Goal: Information Seeking & Learning: Check status

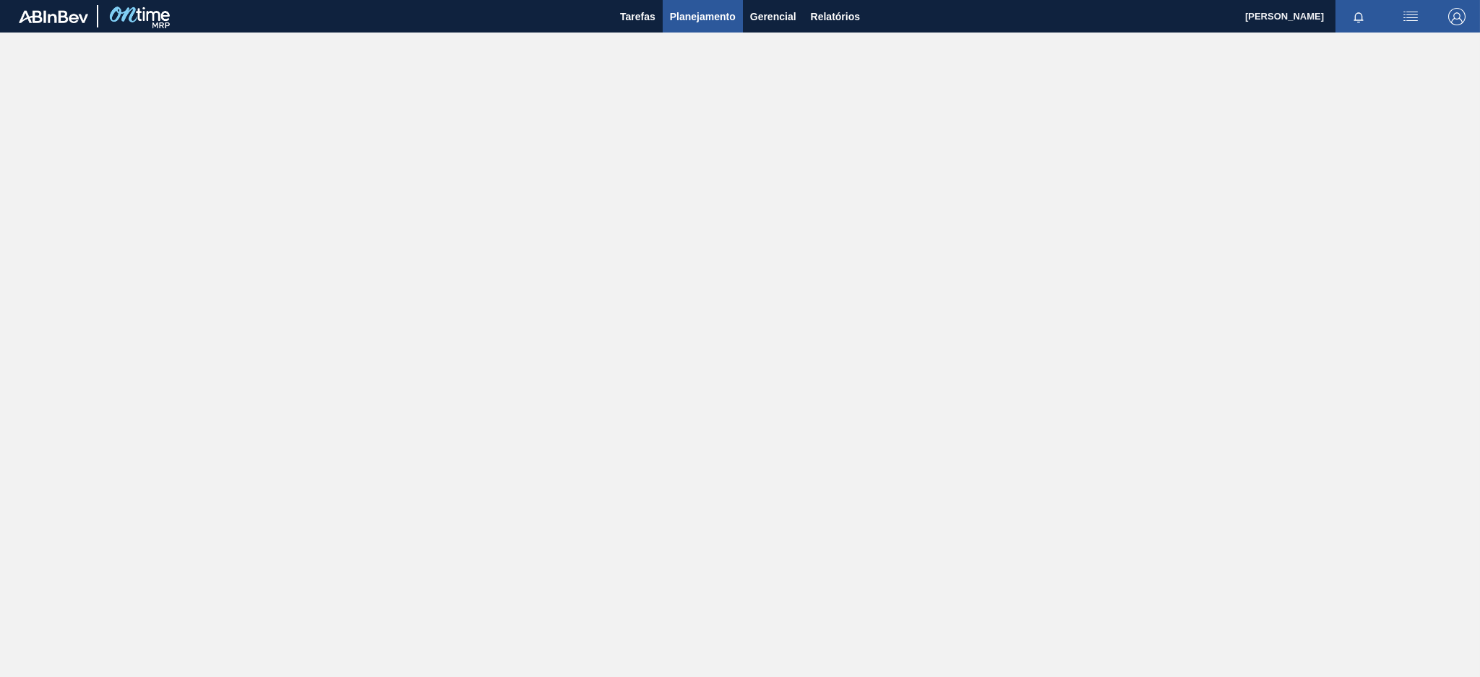
click at [695, 20] on span "Planejamento" at bounding box center [703, 16] width 66 height 17
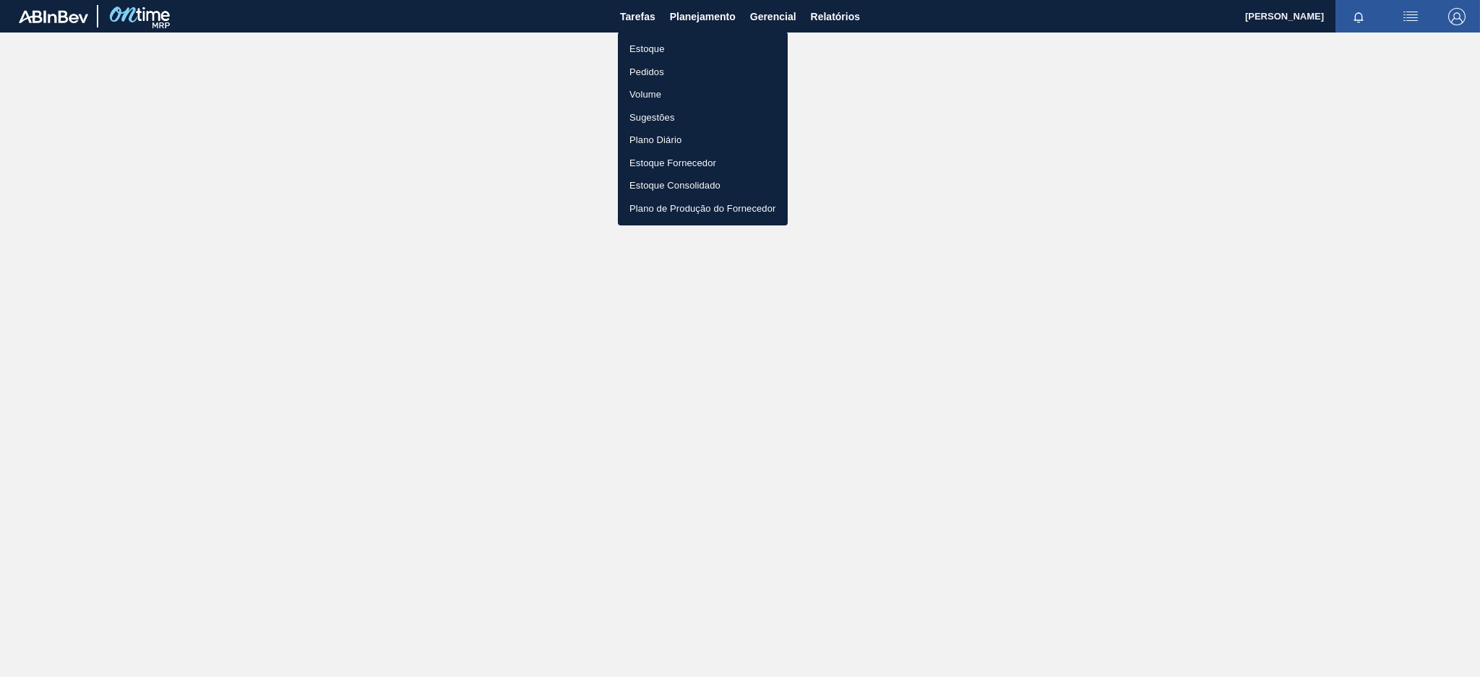
click at [676, 52] on li "Estoque" at bounding box center [703, 49] width 170 height 23
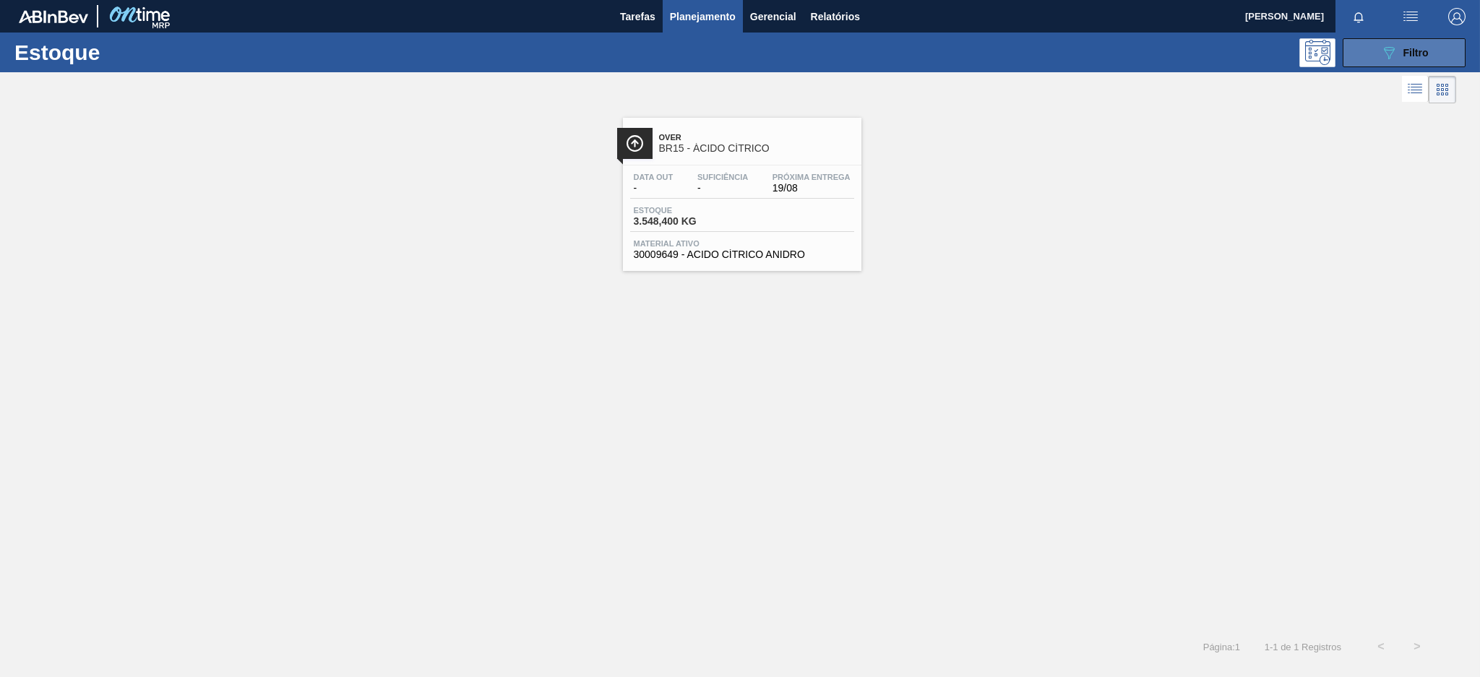
click at [1383, 52] on icon "089F7B8B-B2A5-4AFE-B5C0-19BA573D28AC" at bounding box center [1389, 52] width 17 height 17
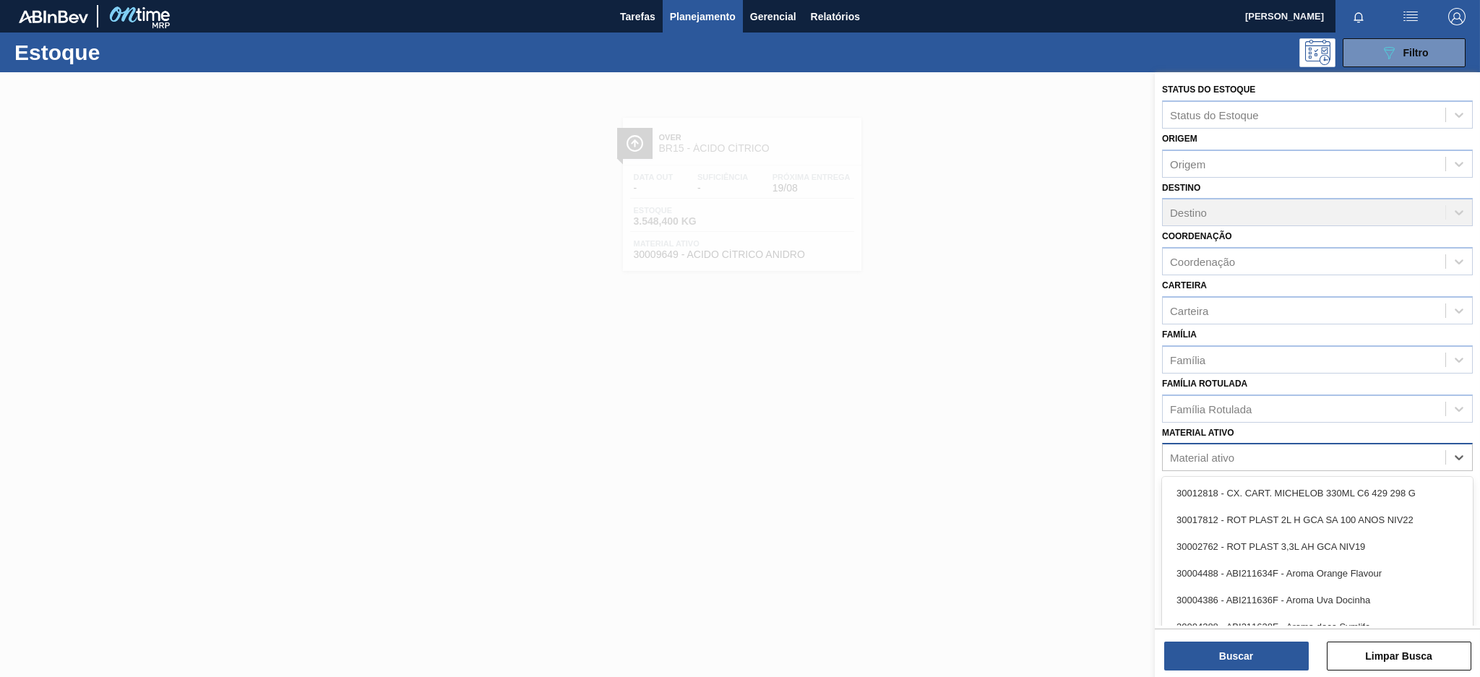
click at [1238, 452] on div "Material ativo" at bounding box center [1304, 457] width 283 height 21
type ativo "30003826"
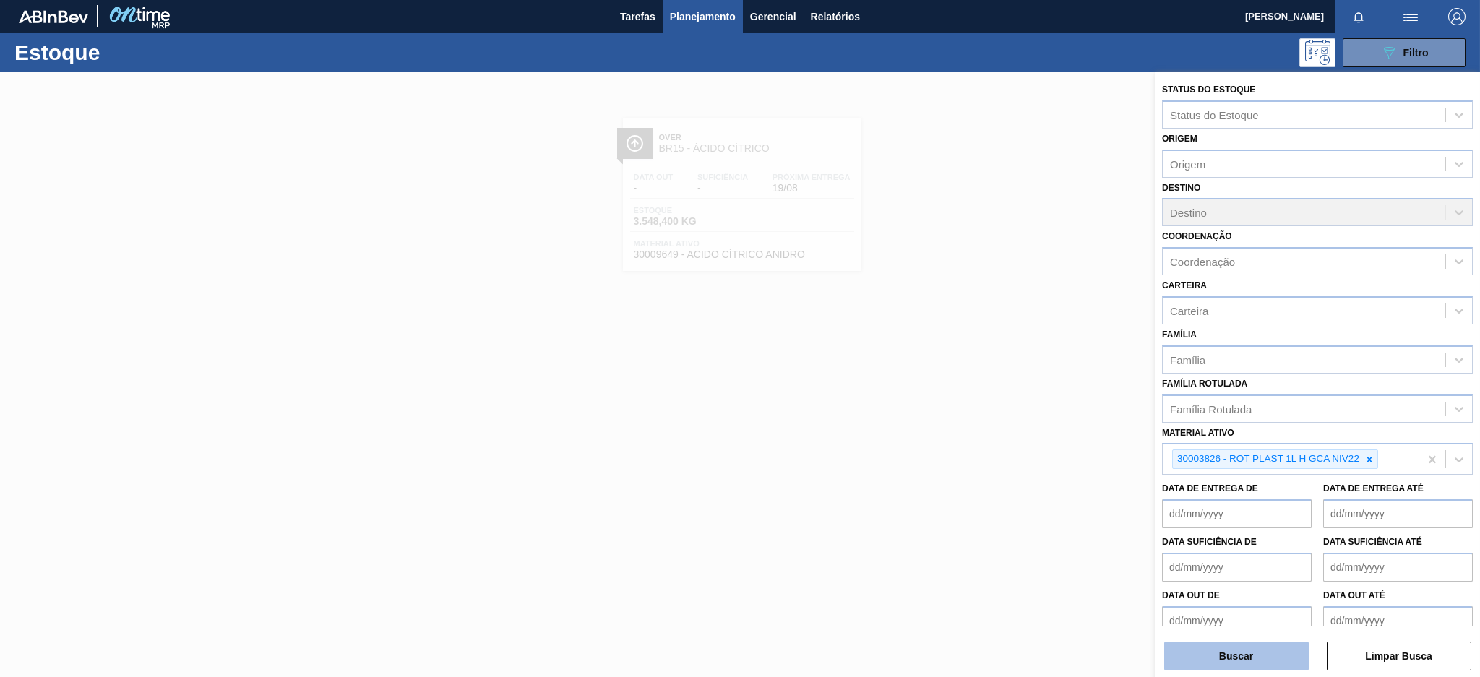
click at [1266, 656] on button "Buscar" at bounding box center [1236, 656] width 145 height 29
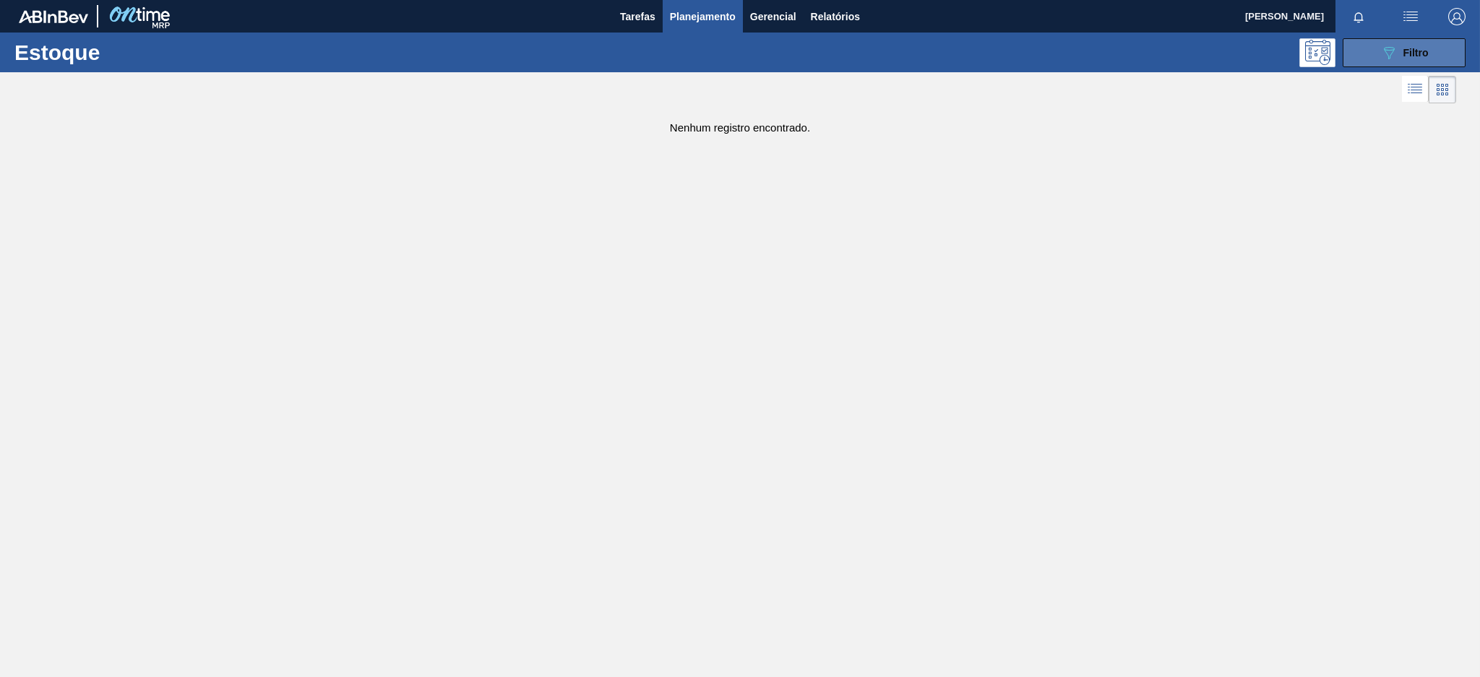
click at [1377, 58] on button "089F7B8B-B2A5-4AFE-B5C0-19BA573D28AC Filtro" at bounding box center [1404, 52] width 123 height 29
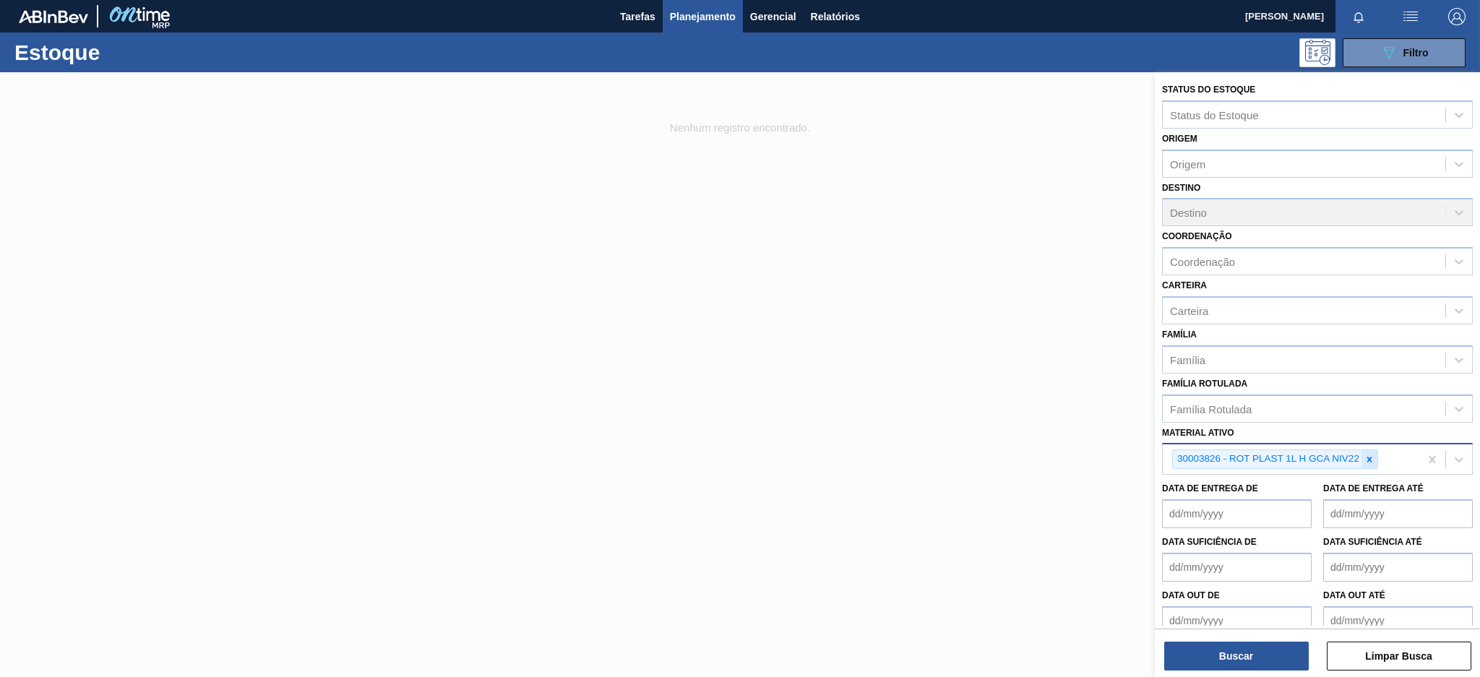
click at [1371, 455] on icon at bounding box center [1370, 460] width 10 height 10
type ativo "300034305"
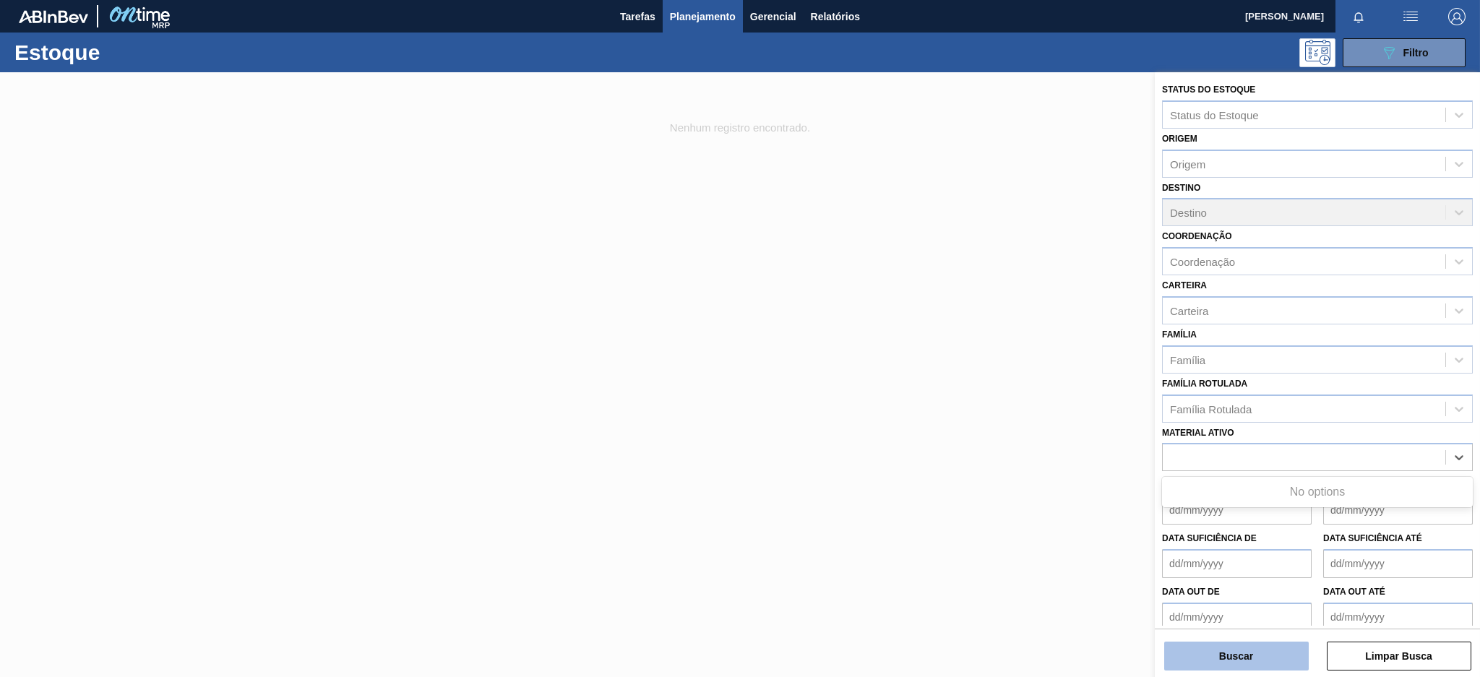
click at [1280, 666] on button "Buscar" at bounding box center [1236, 656] width 145 height 29
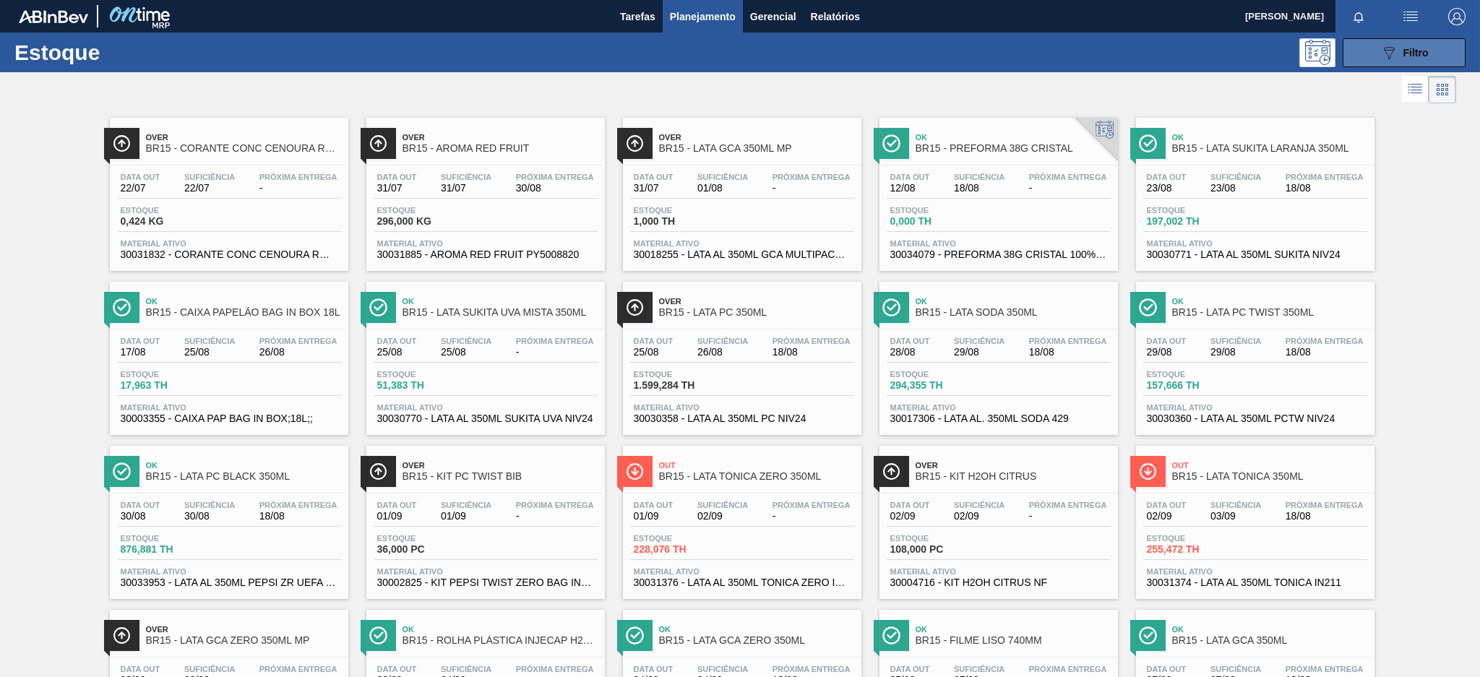
click at [1386, 47] on icon at bounding box center [1389, 53] width 11 height 12
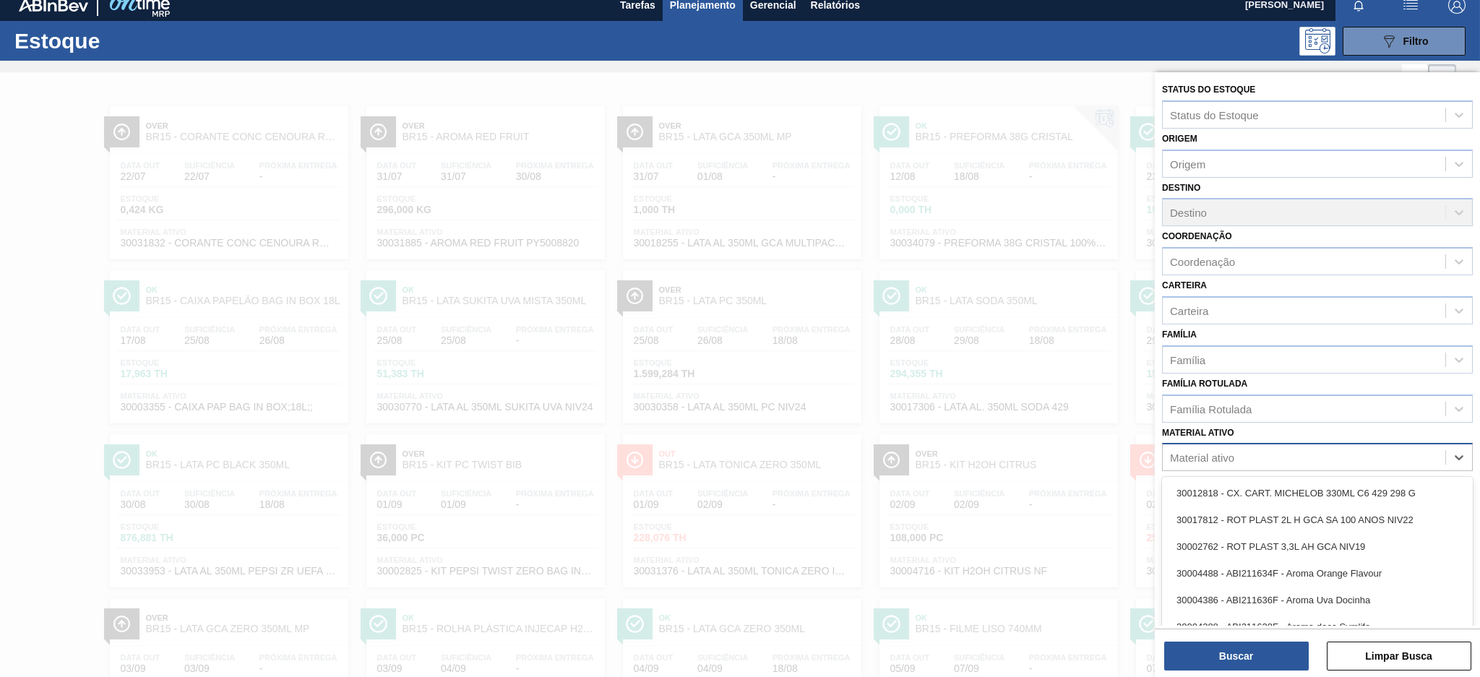
click at [1360, 457] on div "Material ativo" at bounding box center [1304, 457] width 283 height 21
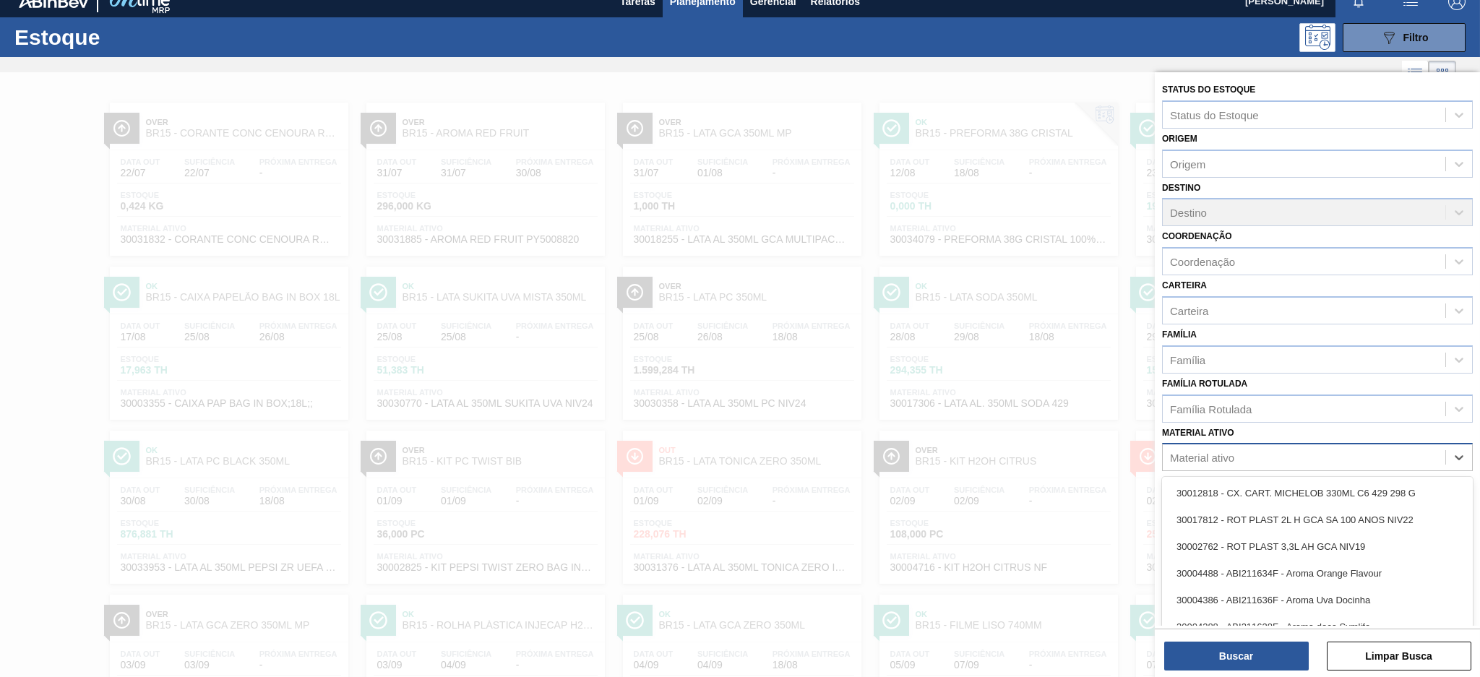
scroll to position [17, 0]
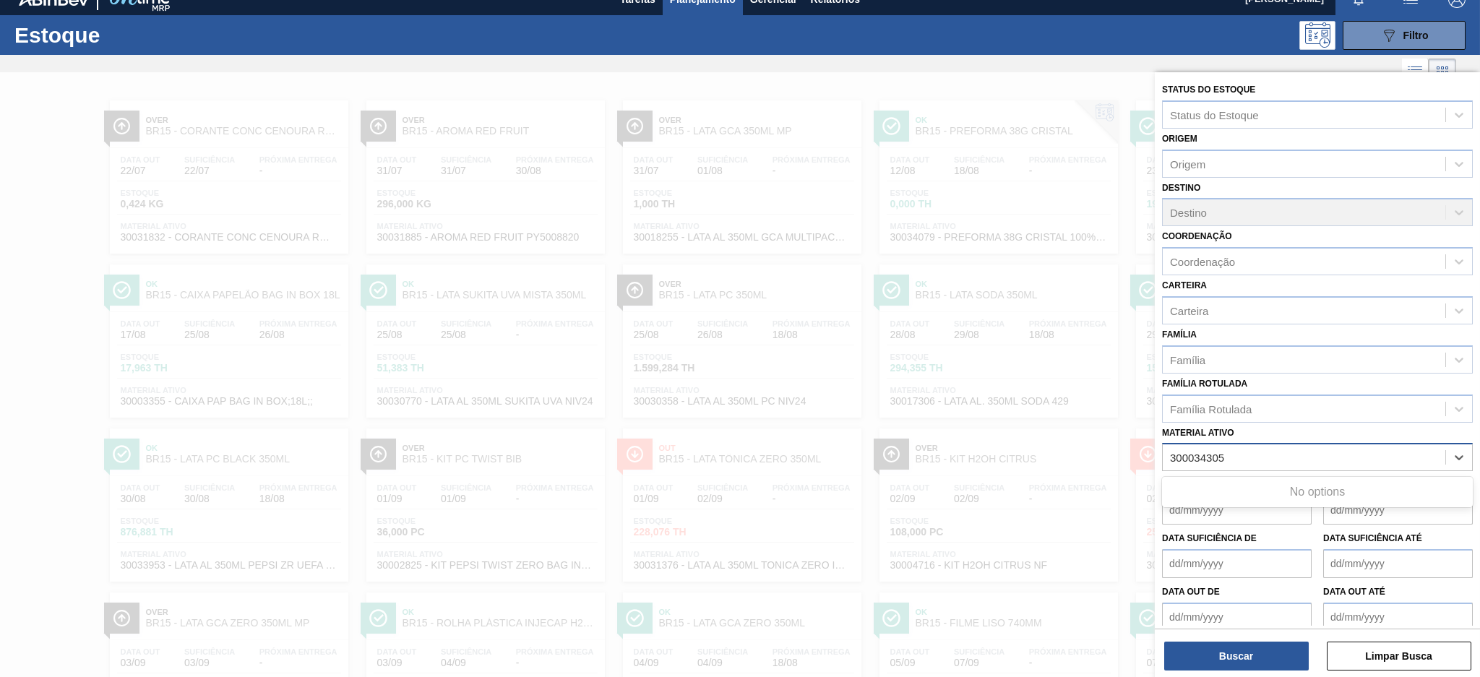
type ativo "300034305"
click at [1329, 458] on div "Material ativo" at bounding box center [1304, 457] width 283 height 21
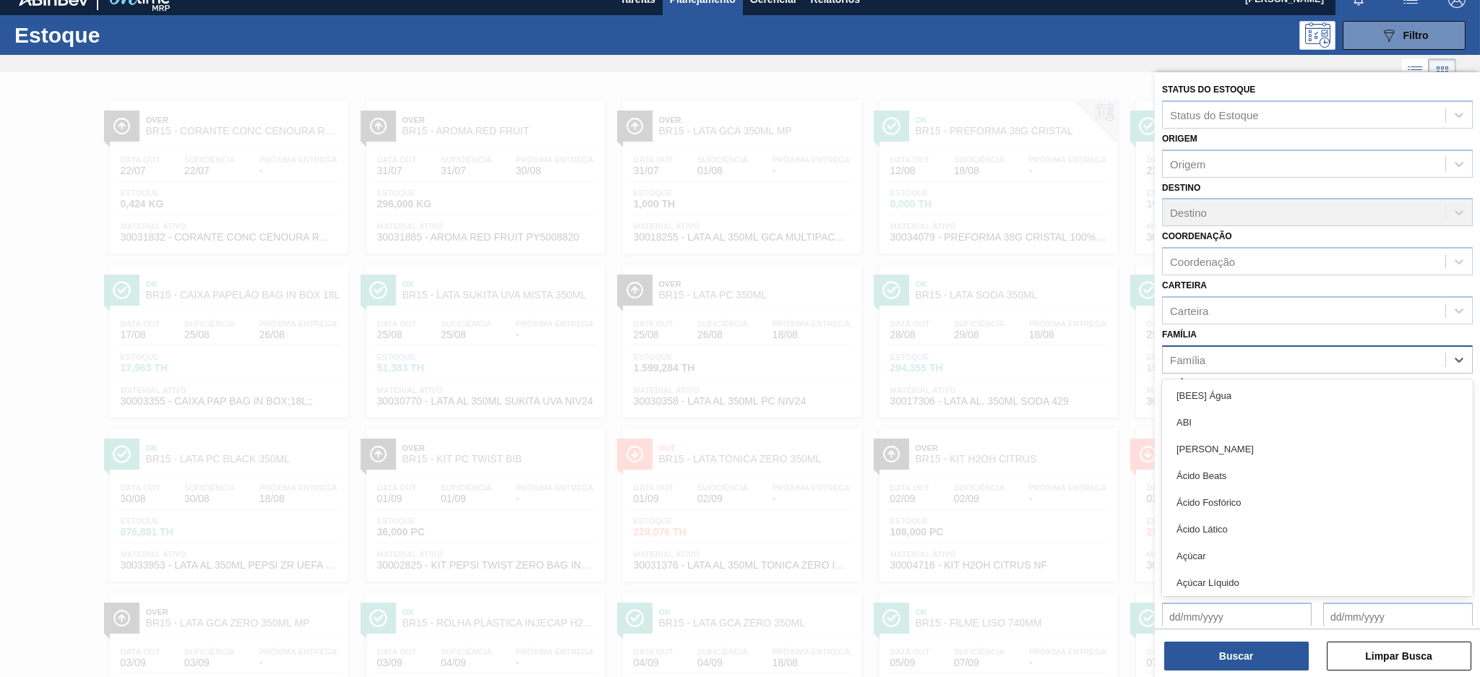
click at [1217, 358] on div "Família" at bounding box center [1304, 359] width 283 height 21
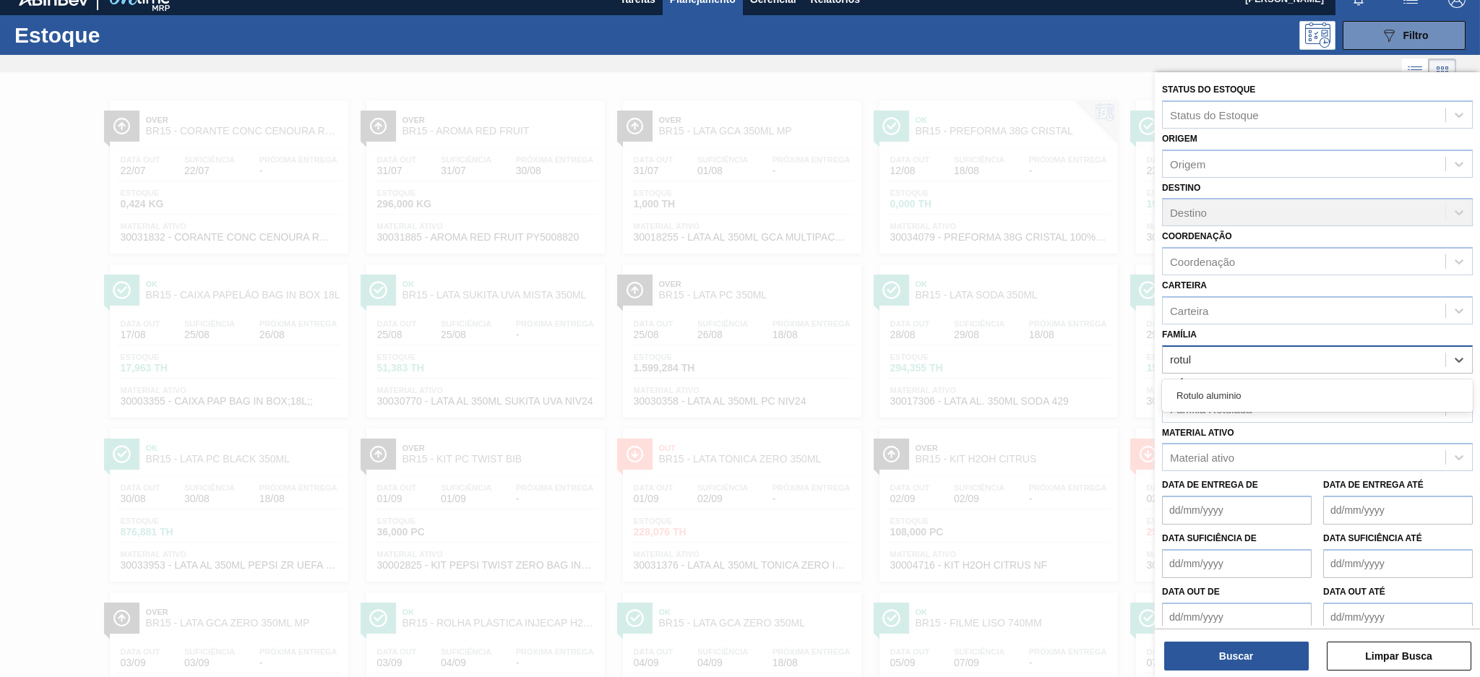
type input "rotulo"
click at [1250, 357] on icon at bounding box center [1255, 361] width 10 height 10
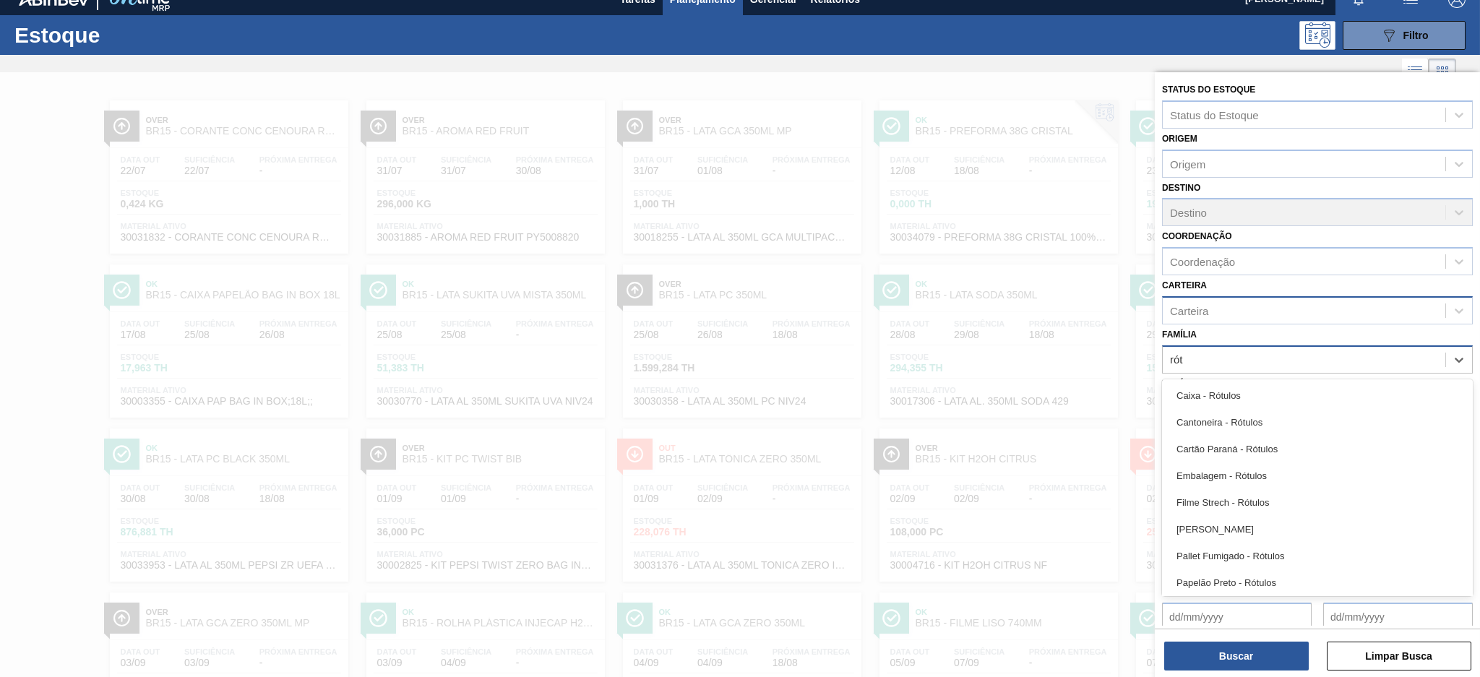
type input "rót"
click at [1221, 312] on div "Carteira" at bounding box center [1304, 310] width 283 height 21
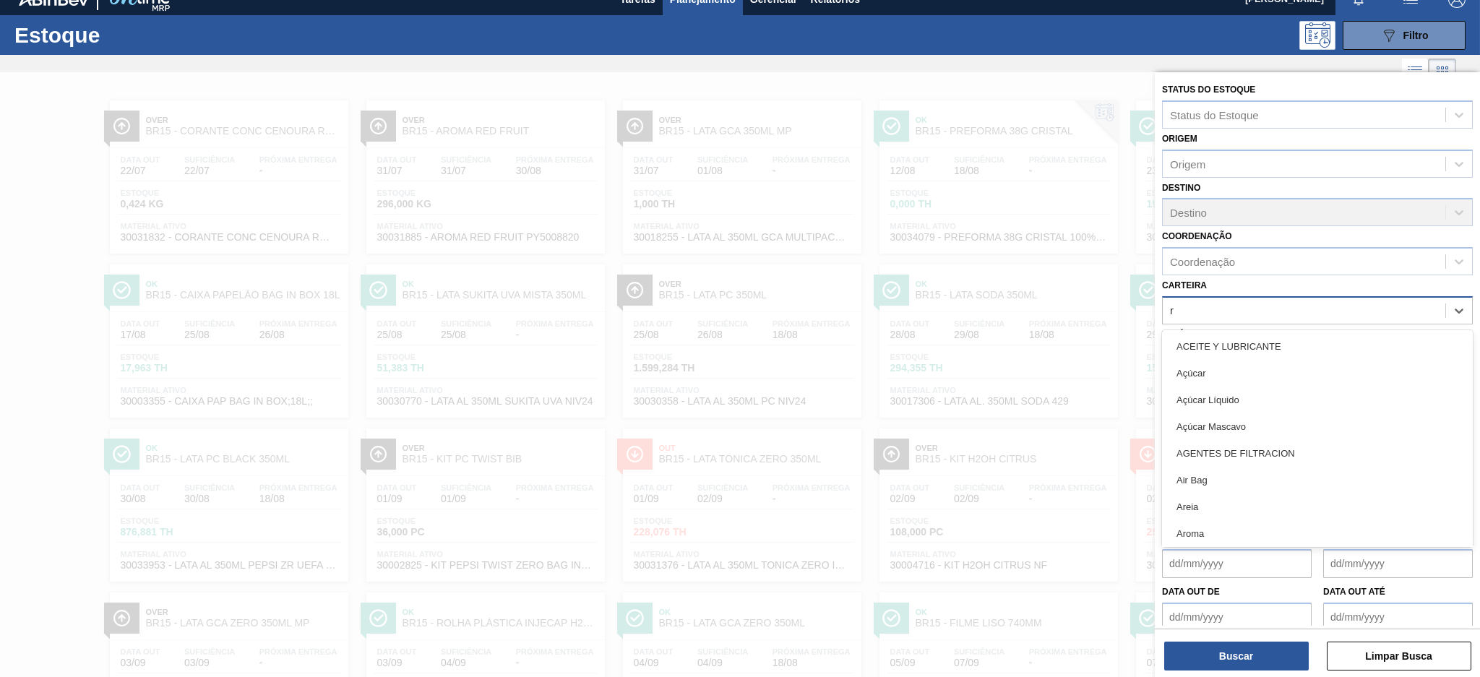
type input "ró"
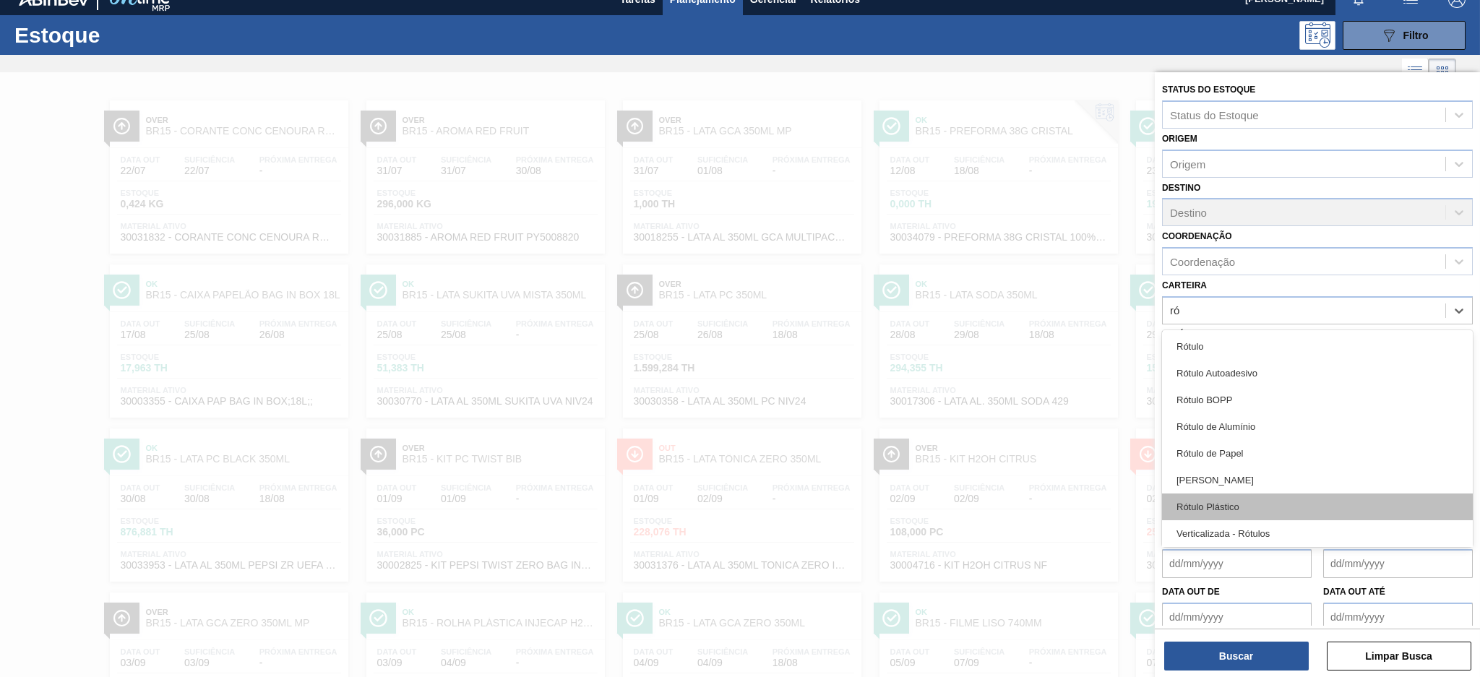
click at [1257, 502] on div "Rótulo Plástico" at bounding box center [1317, 507] width 311 height 27
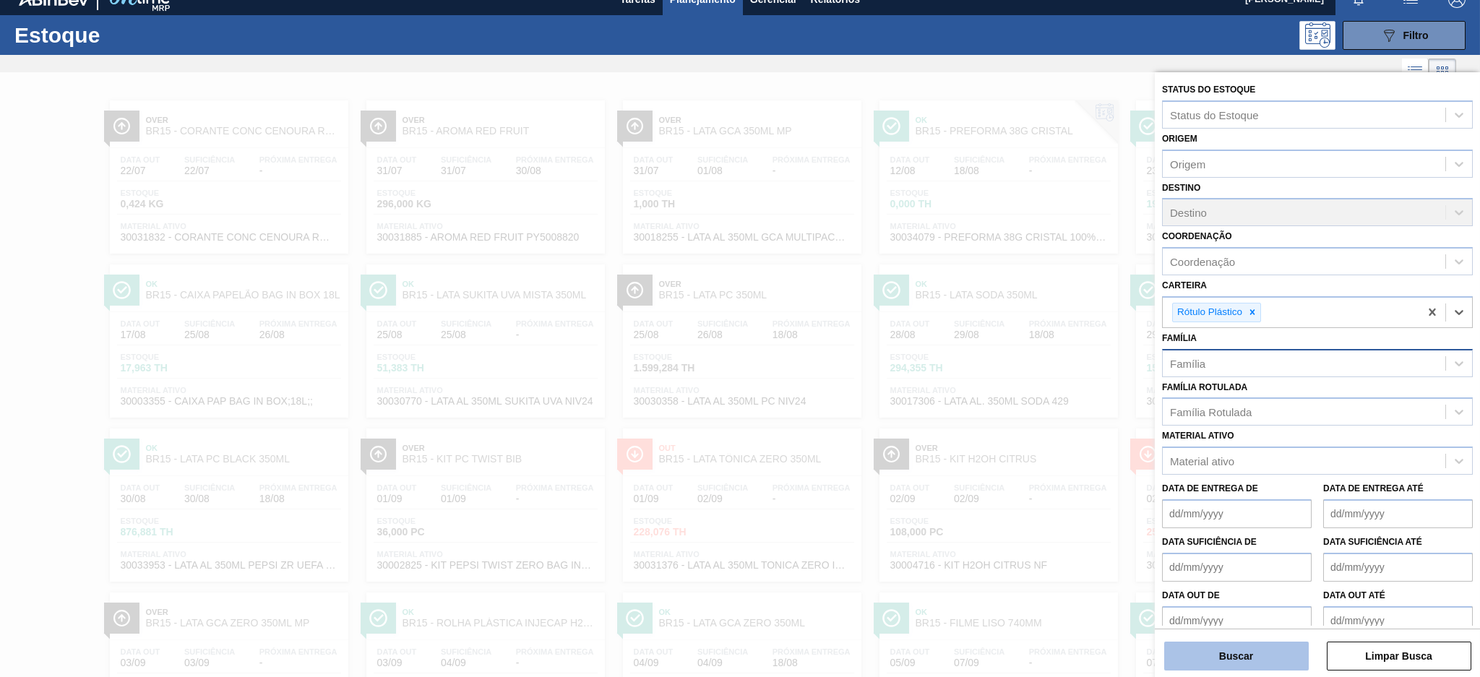
click at [1258, 652] on button "Buscar" at bounding box center [1236, 656] width 145 height 29
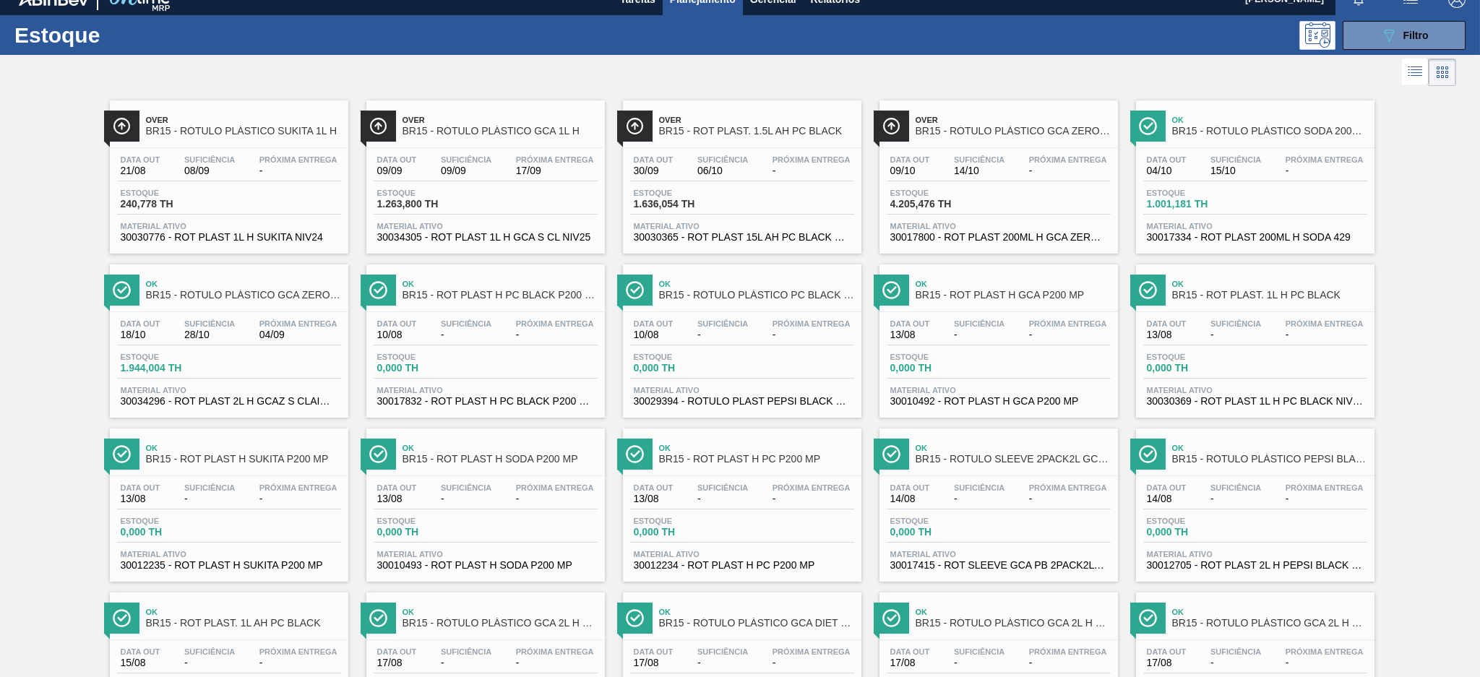
scroll to position [0, 0]
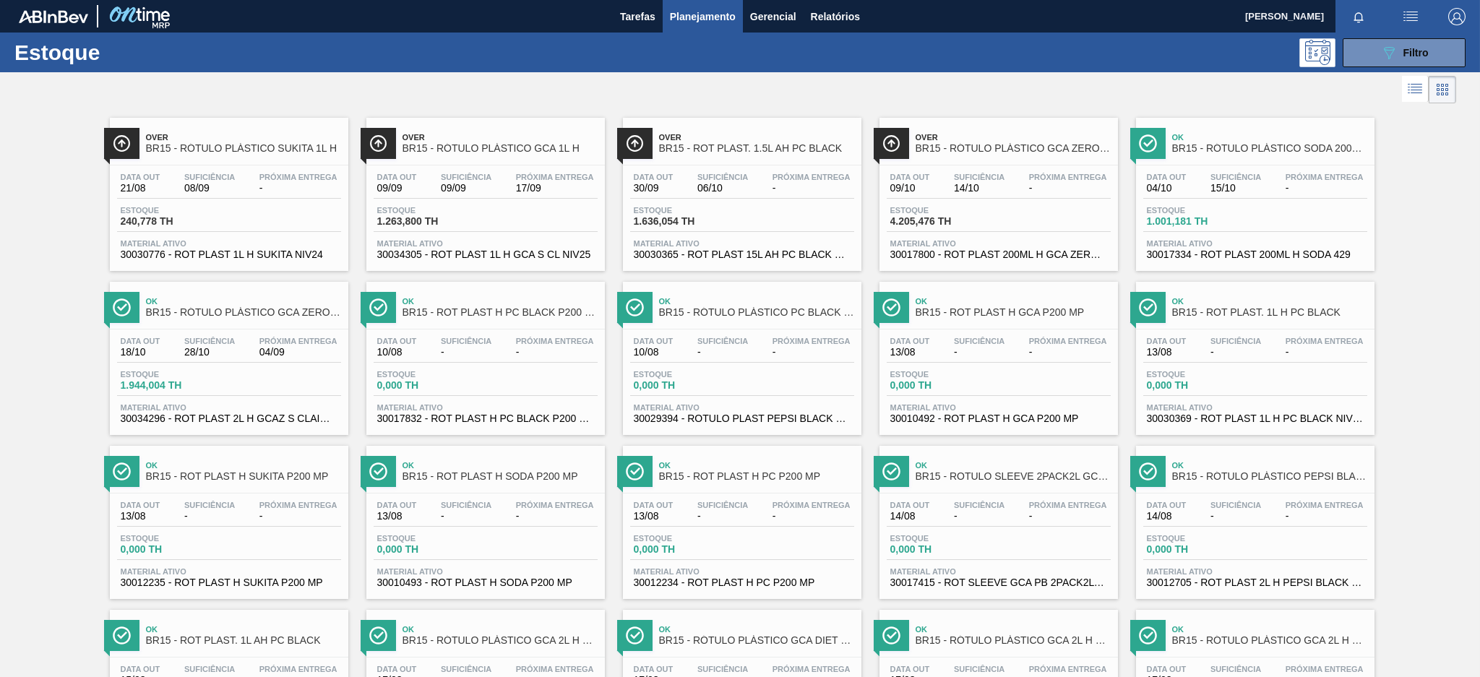
click at [557, 215] on div "Estoque 1.263,800 TH" at bounding box center [486, 219] width 224 height 26
